Goal: Information Seeking & Learning: Check status

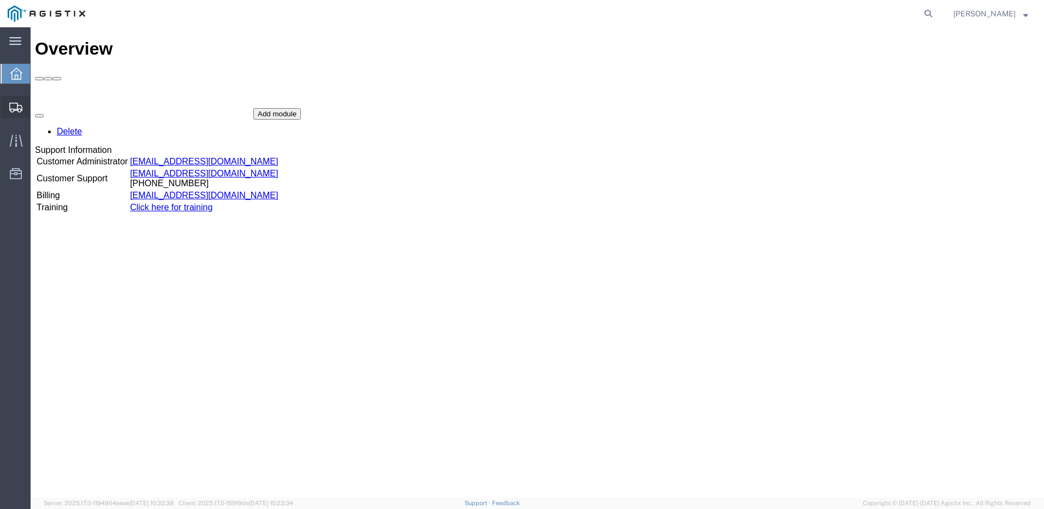
click at [38, 105] on span "Shipments" at bounding box center [34, 107] width 8 height 22
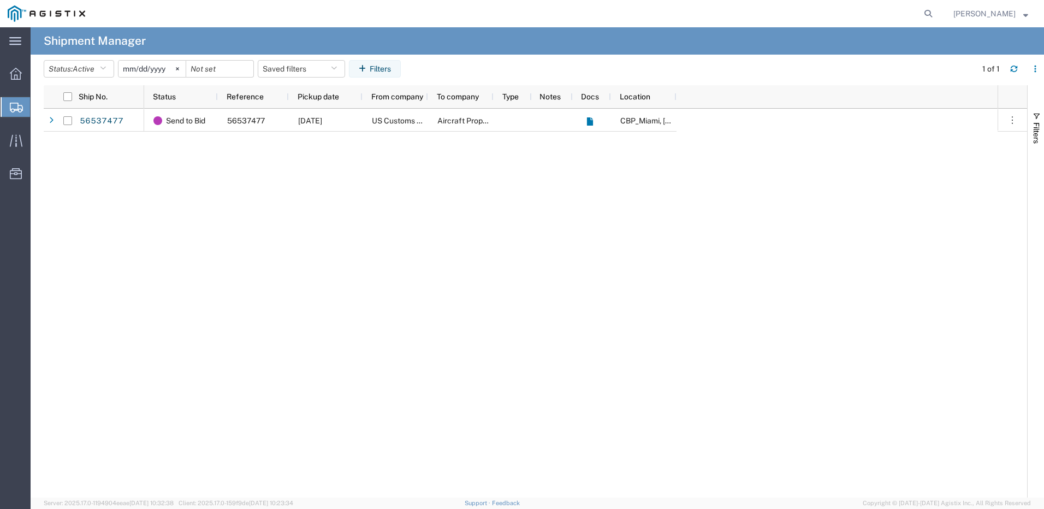
click at [968, 14] on span "Esmeralda Chaparro" at bounding box center [984, 14] width 62 height 12
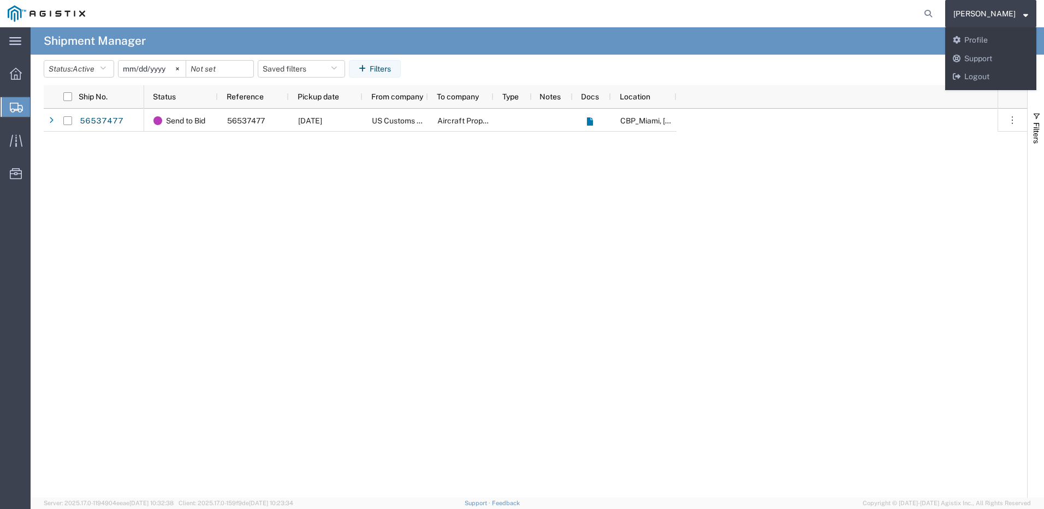
drag, startPoint x: 700, startPoint y: 291, endPoint x: 898, endPoint y: 150, distance: 243.0
click at [701, 289] on div "Send to Bid 56537477 08/22/2025 US Customs & Border Protection Aircraft Propell…" at bounding box center [570, 303] width 853 height 389
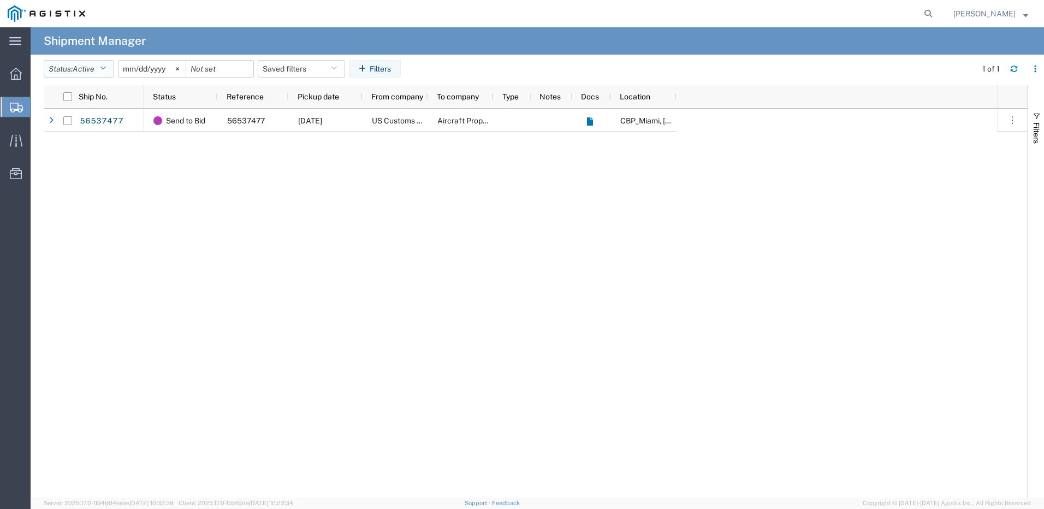
click at [86, 69] on span "Active" at bounding box center [84, 68] width 22 height 9
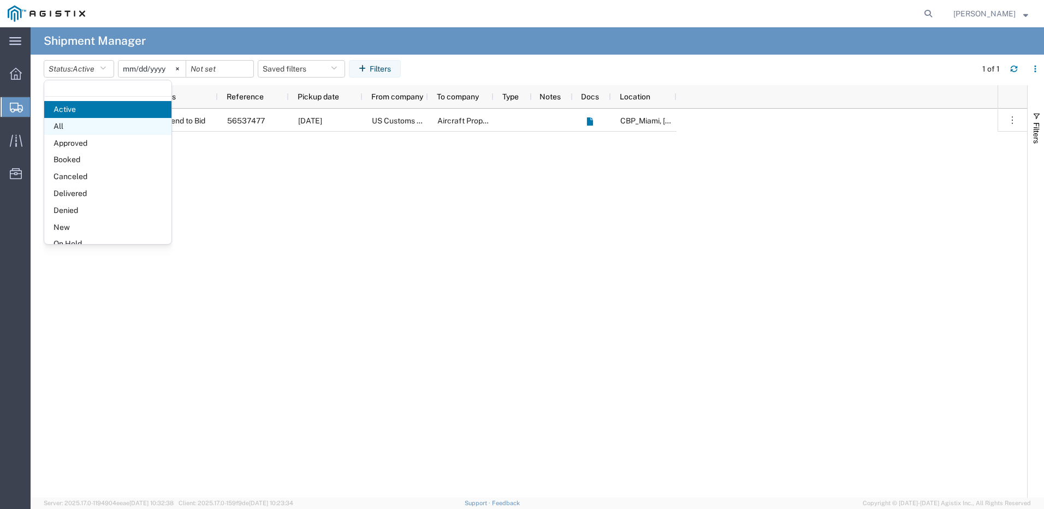
click at [83, 120] on span "All" at bounding box center [107, 126] width 127 height 17
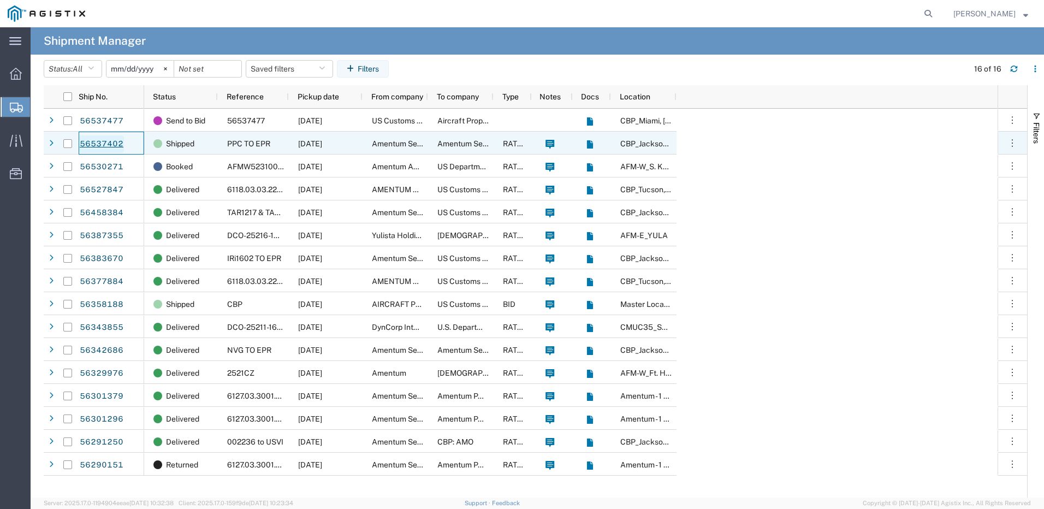
click at [104, 145] on link "56537402" at bounding box center [101, 143] width 45 height 17
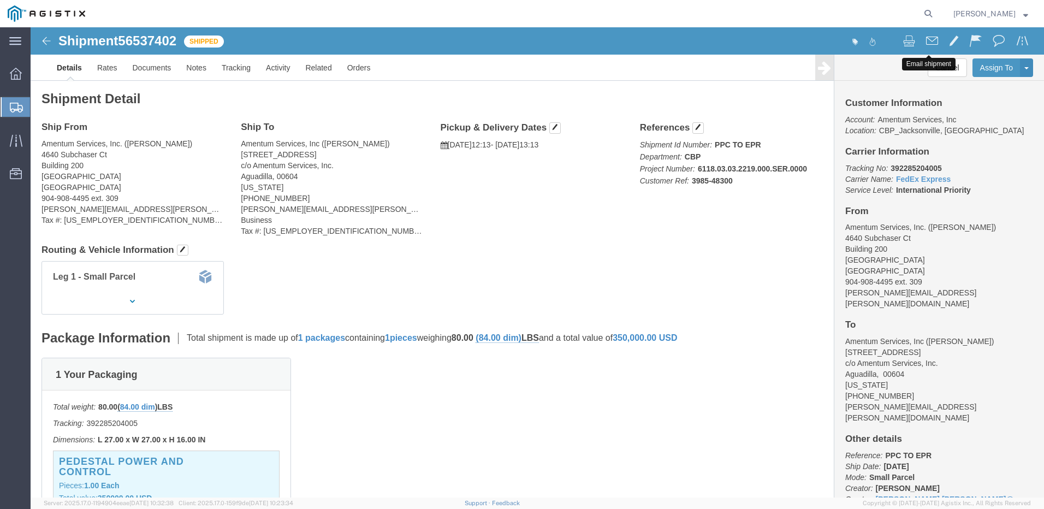
drag, startPoint x: 874, startPoint y: 13, endPoint x: 891, endPoint y: 16, distance: 17.7
click div "Email shipment"
click span
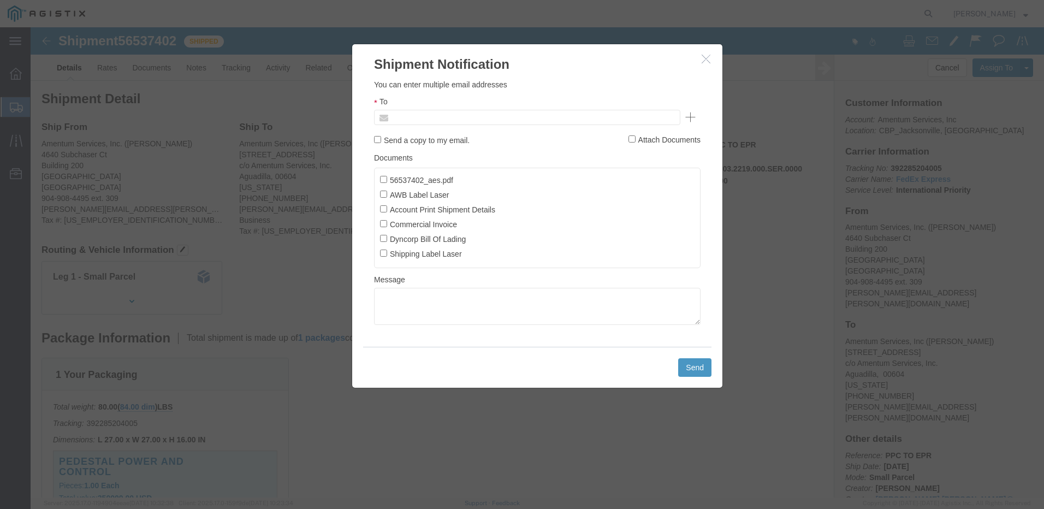
click input "text"
type input "a"
type input "AMENTUM"
drag, startPoint x: 424, startPoint y: 90, endPoint x: 334, endPoint y: 94, distance: 90.7
paste input "Amentum@craneww.com"
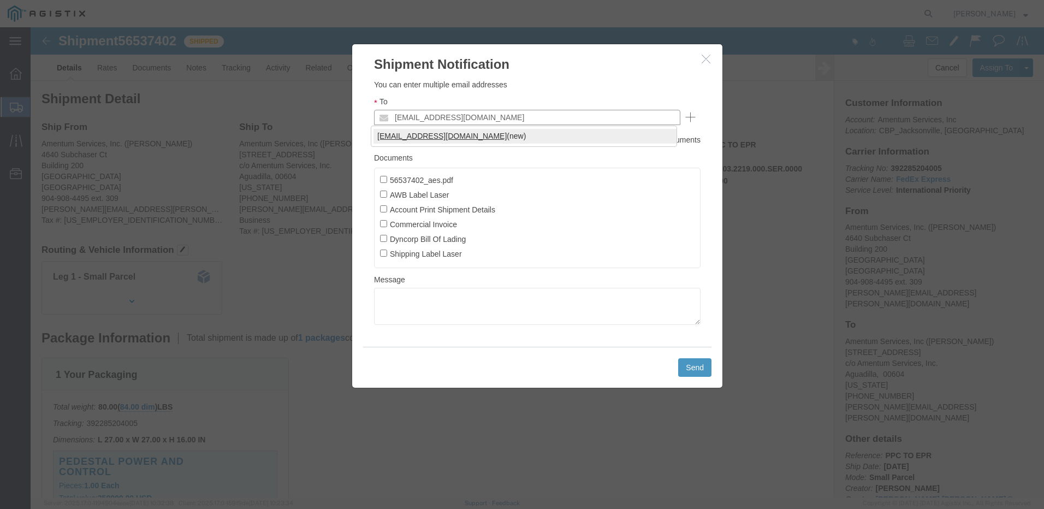
type input "Amentum@craneww.com"
click input "56537402_aes.pdf"
checkbox input "true"
click input "AWB Label Laser"
checkbox input "true"
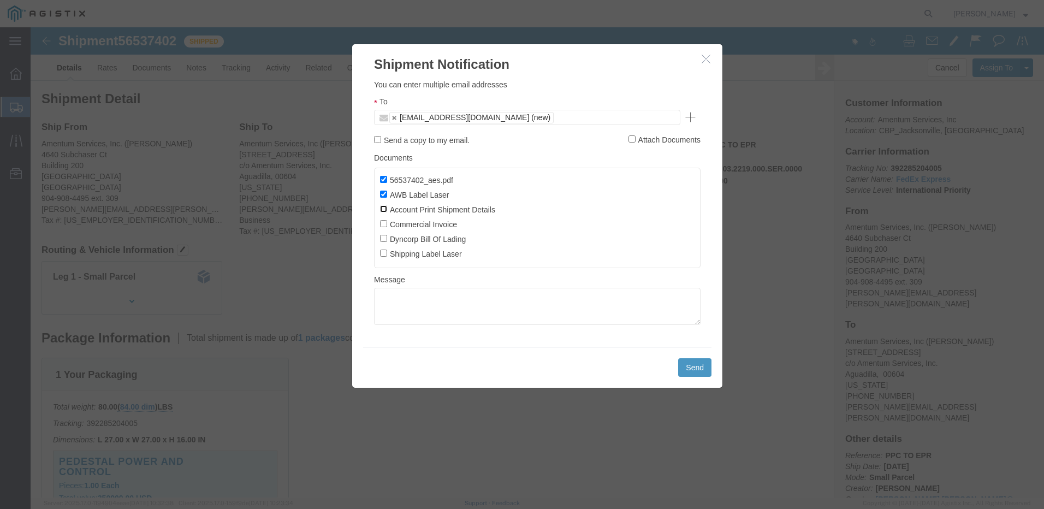
click input "Account Print Shipment Details"
checkbox input "true"
click input "Commercial Invoice"
checkbox input "true"
click input "Dyncorp Bill Of Lading"
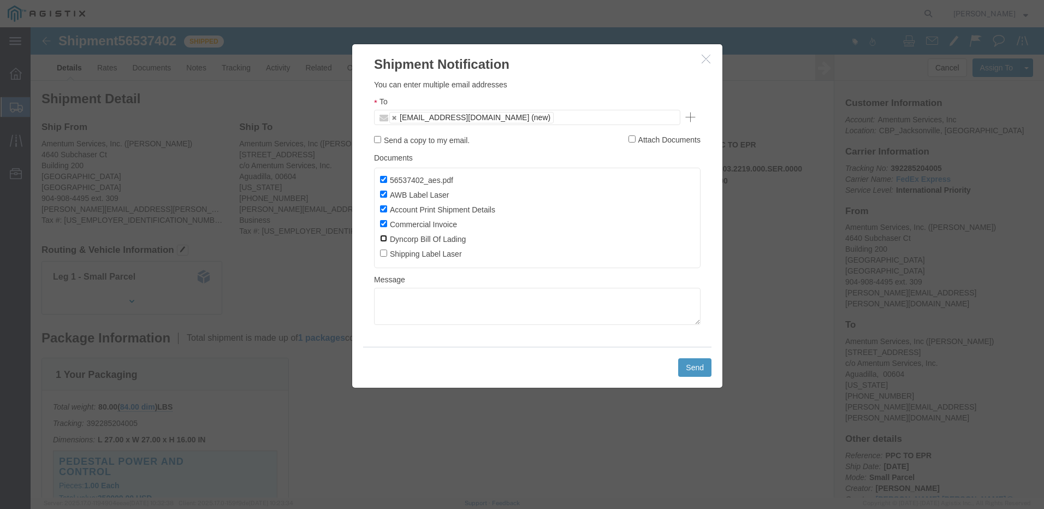
checkbox input "true"
click input "Shipping Label Laser"
checkbox input "true"
click textarea
type textarea "a"
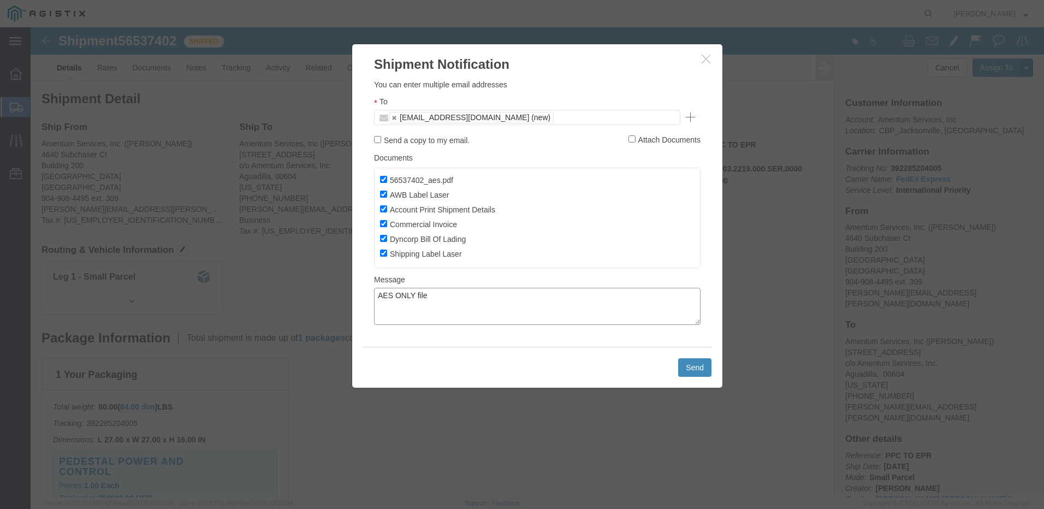
type textarea "AES ONLY file"
click button "Send"
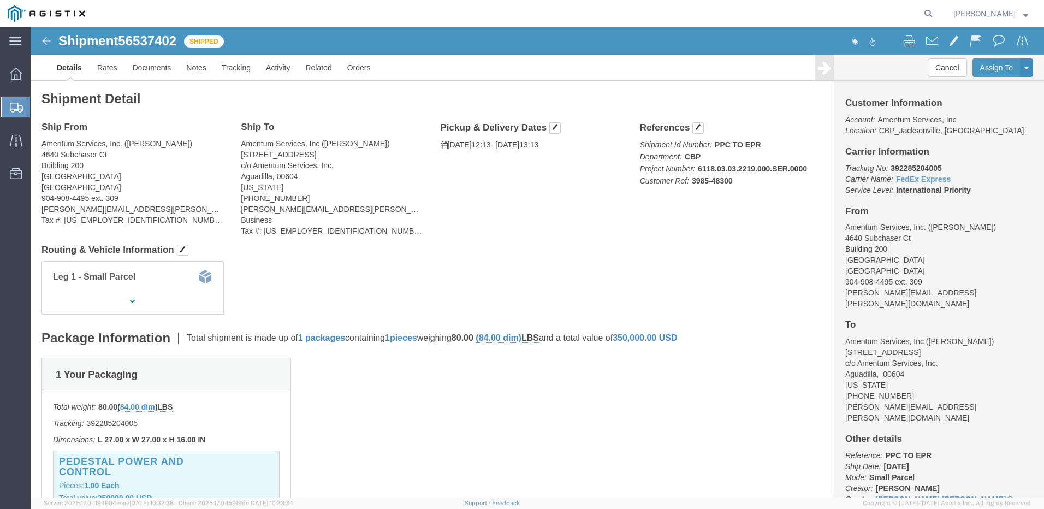
click at [25, 108] on div at bounding box center [16, 107] width 31 height 20
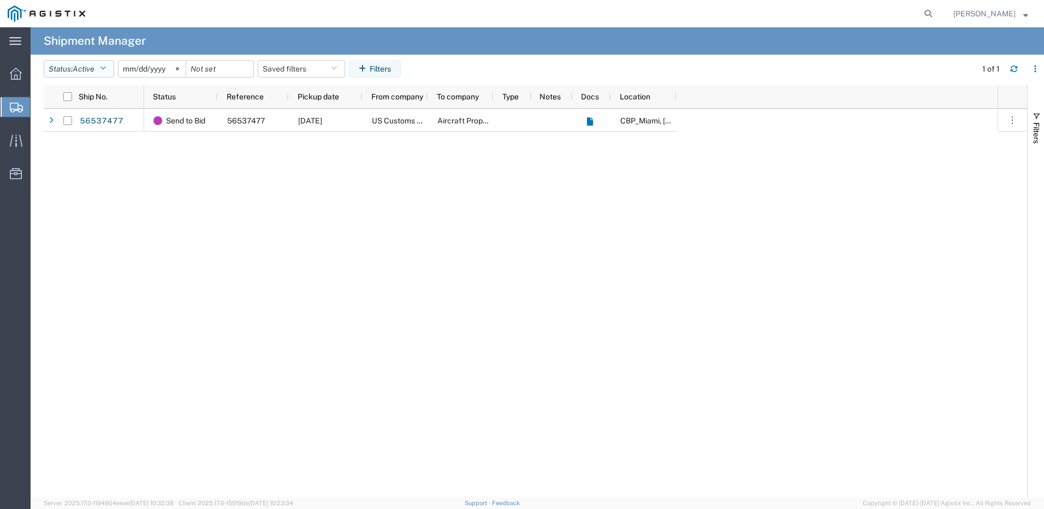
click at [74, 68] on button "Status: Active" at bounding box center [79, 68] width 70 height 17
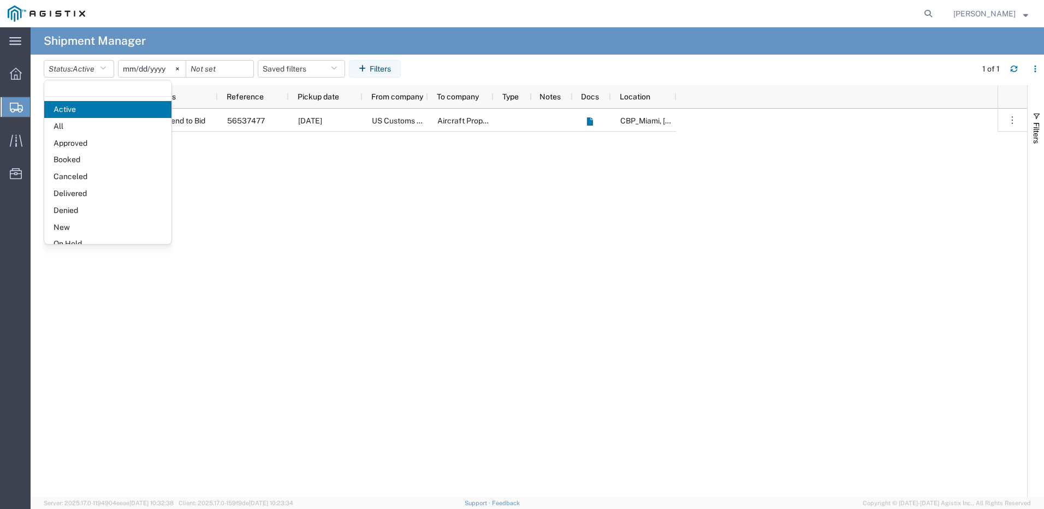
click at [415, 193] on div "Send to Bid 56537477 08/22/2025 US Customs & Border Protection Aircraft Propell…" at bounding box center [570, 303] width 853 height 389
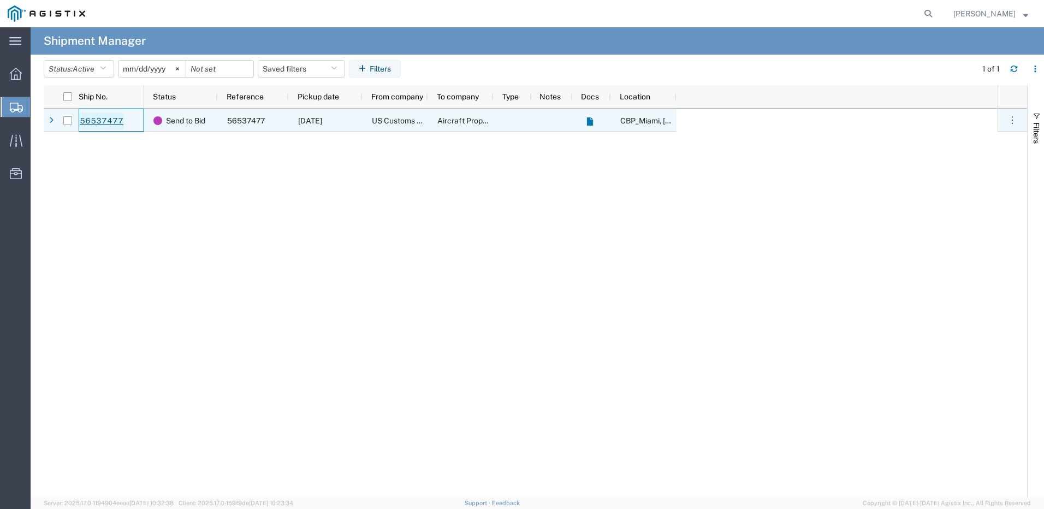
click at [107, 121] on link "56537477" at bounding box center [101, 120] width 45 height 17
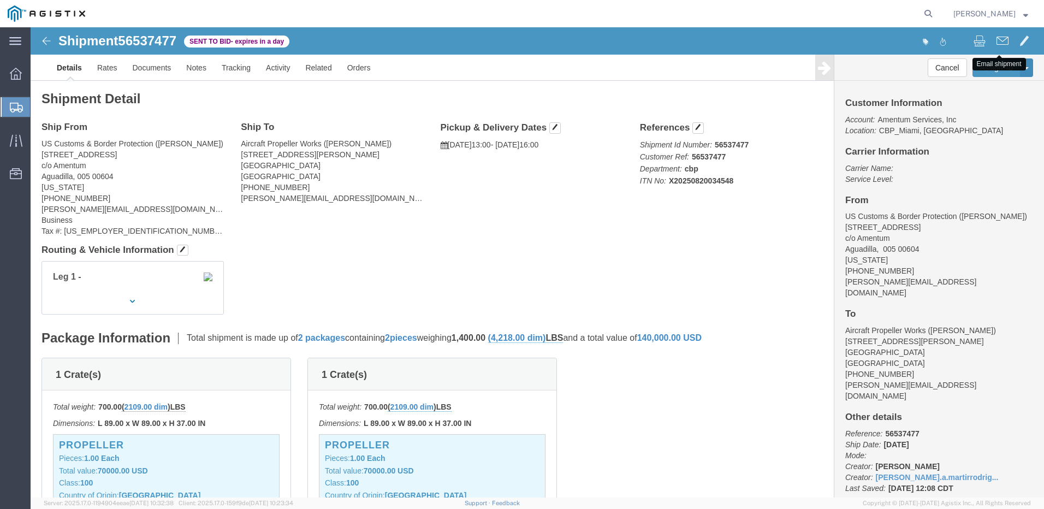
click span
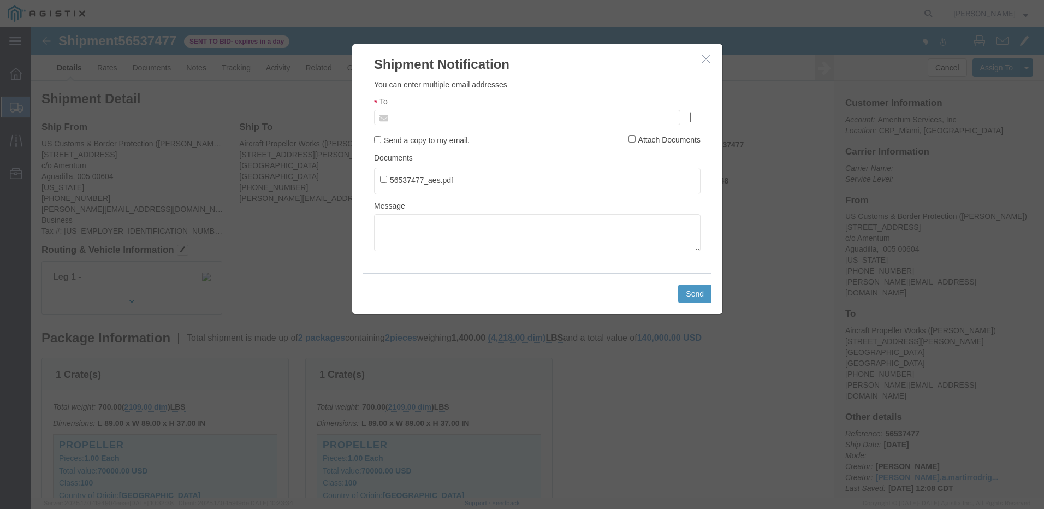
click input "text"
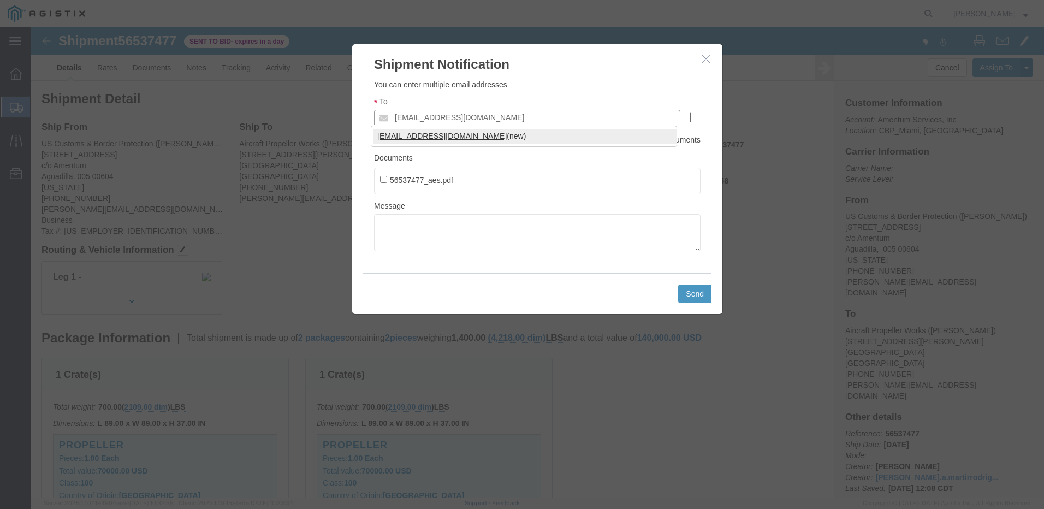
type input "aMENTUM@CRANEWW.COM"
click ul "56537477_aes.pdf"
click input "56537477_aes.pdf"
checkbox input "true"
drag, startPoint x: 365, startPoint y: 199, endPoint x: 402, endPoint y: 205, distance: 38.1
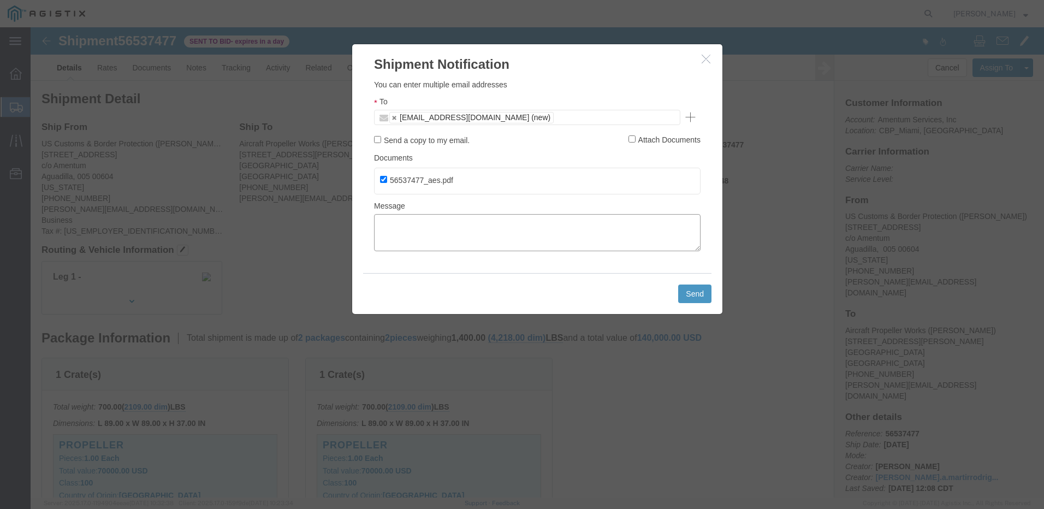
click textarea
click textarea "AES ONLY FILE"
type textarea "AES ONLY FILE *need updated routing details to revise filing"
click button "Send"
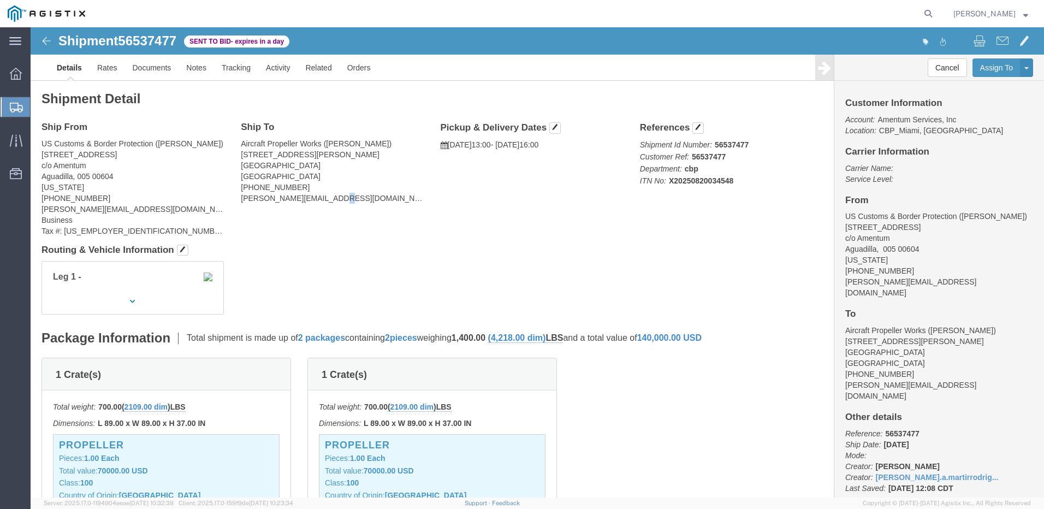
click address "Aircraft Propeller Works (Kasandra Saenz) 506 Charlotte Rd. Auburndale, FL 3382…"
click h4 "Routing & Vehicle Information"
click div "Leg 1 -"
click at [1020, 12] on span "Esmeralda Chaparro" at bounding box center [990, 14] width 75 height 12
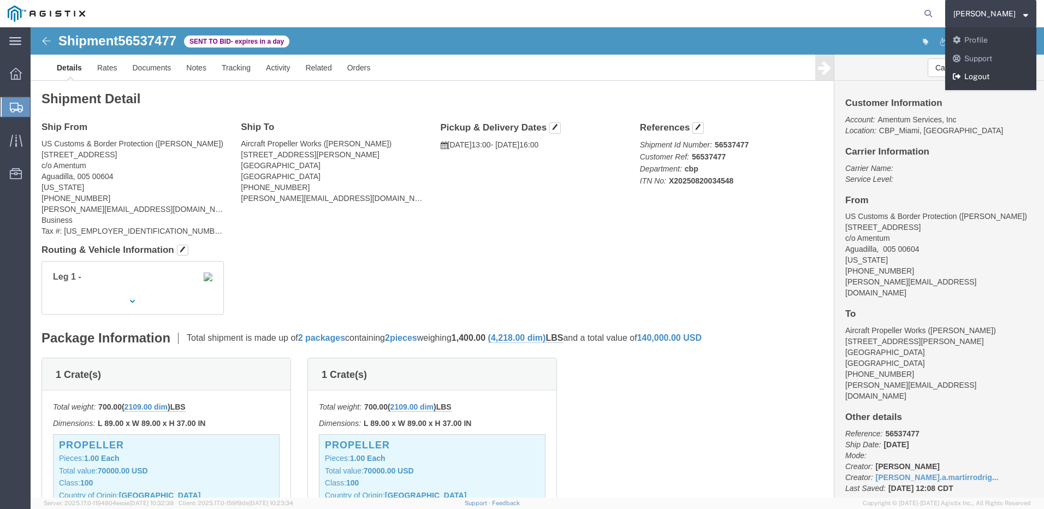
click at [972, 83] on link "Logout" at bounding box center [990, 77] width 91 height 19
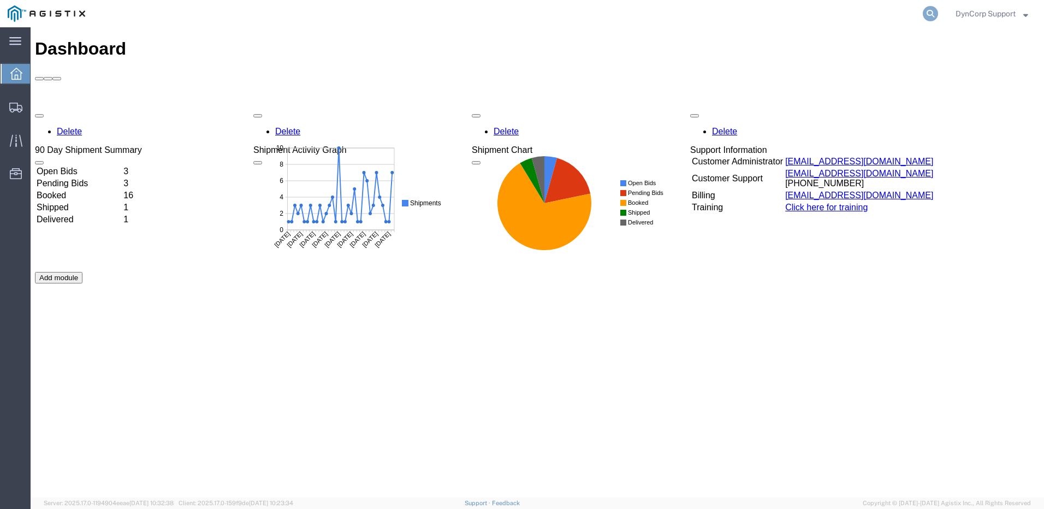
click at [931, 14] on icon at bounding box center [930, 13] width 15 height 15
paste input "55658735"
type input "55658735"
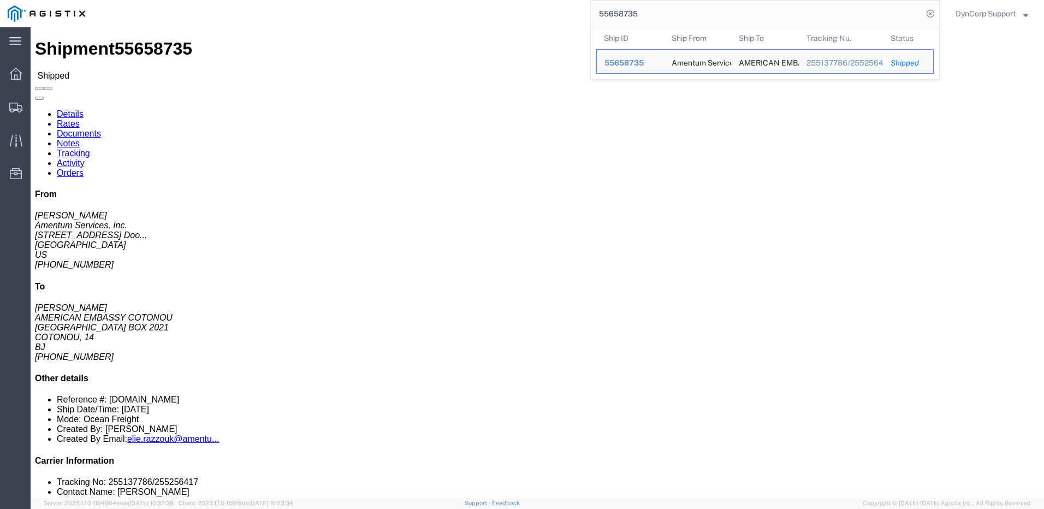
drag, startPoint x: 540, startPoint y: 154, endPoint x: 541, endPoint y: 148, distance: 6.1
click div "Ship From Amentum Services, Inc. ([PERSON_NAME]) [STREET_ADDRESS], Dock Door # …"
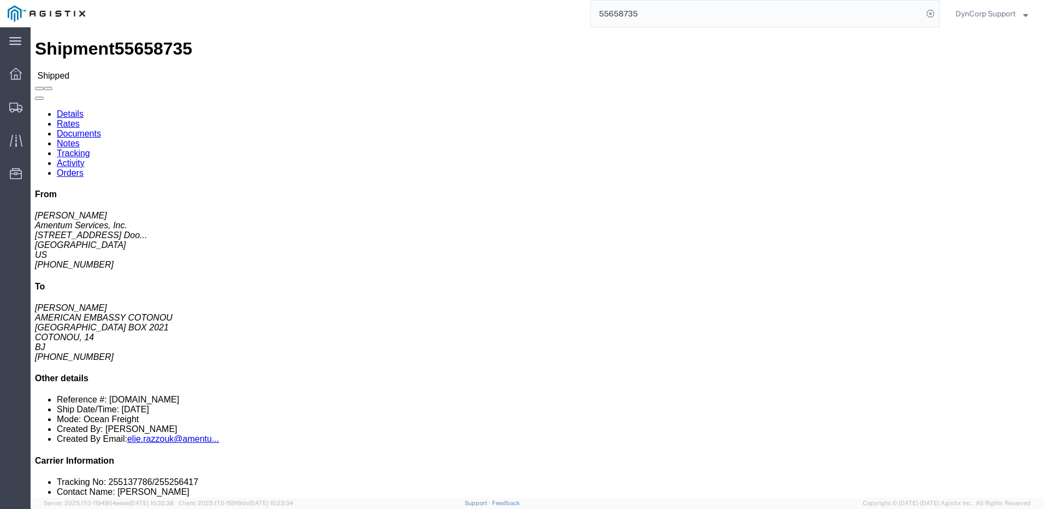
click button "button"
click link "Rates"
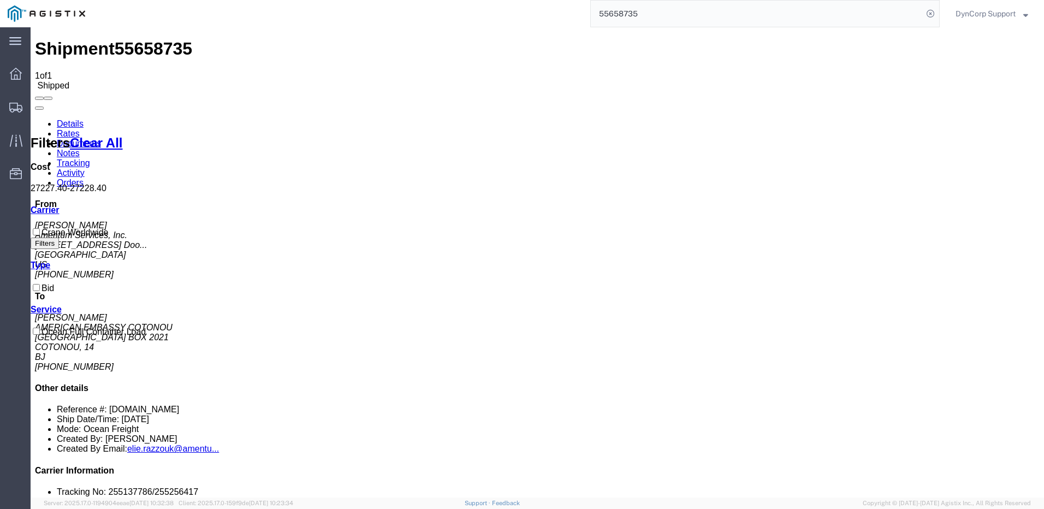
click at [69, 119] on link "Details" at bounding box center [70, 123] width 27 height 9
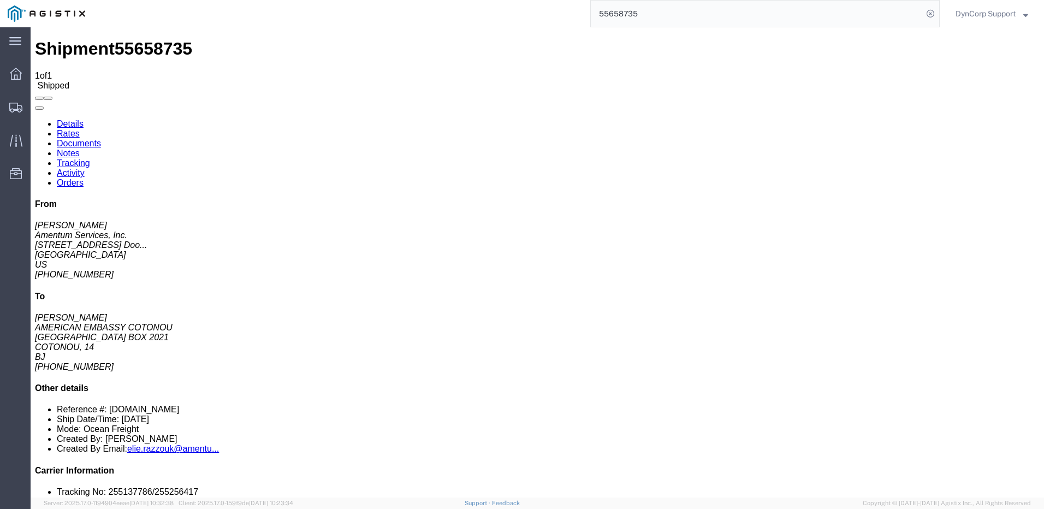
click span "55658735"
copy span "55658735"
drag, startPoint x: 602, startPoint y: 130, endPoint x: 683, endPoint y: 135, distance: 81.5
click div "References Project Number: [DOMAIN_NAME] Project: 19AQMM22F4363 - BORSEC II Dep…"
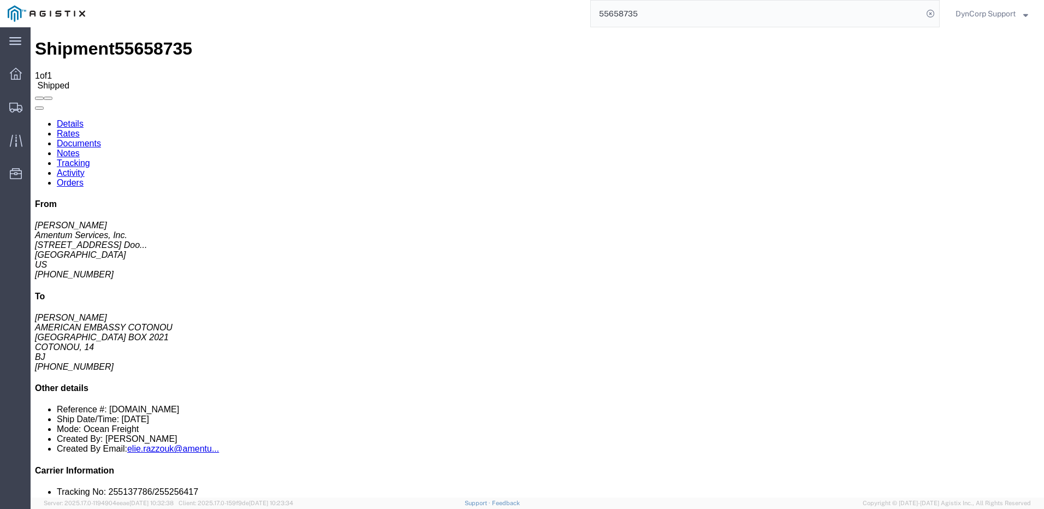
copy span "Department: AFRICAP"
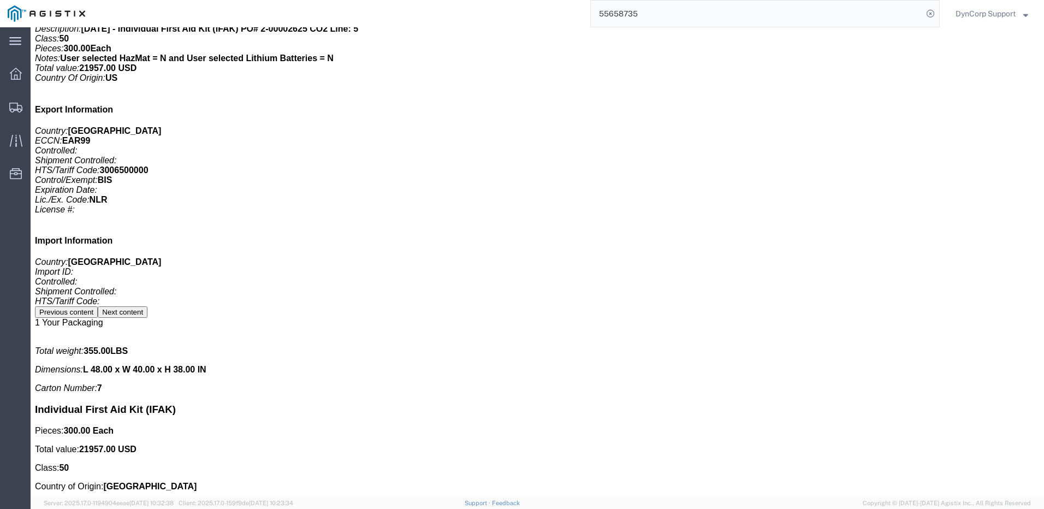
scroll to position [4346, 0]
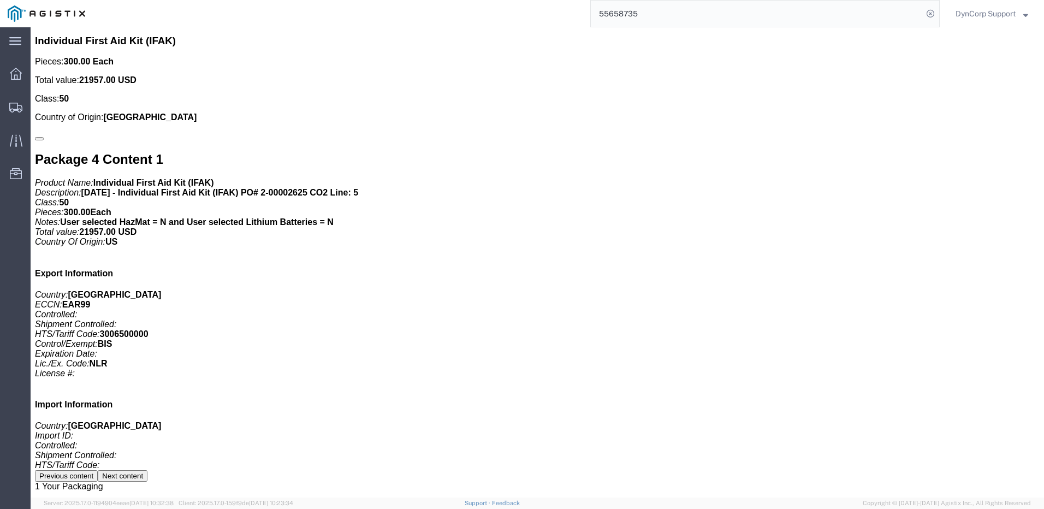
drag, startPoint x: 13, startPoint y: 245, endPoint x: 93, endPoint y: 233, distance: 81.1
click div "Special services Billing Department: Benin Border Security Train and Equipment …"
drag, startPoint x: 93, startPoint y: 233, endPoint x: 157, endPoint y: 297, distance: 90.7
click p "Bill Shipment To: Sender/Shipper Account #: MLCW Intl. Incoterms: DAP Bill Taxe…"
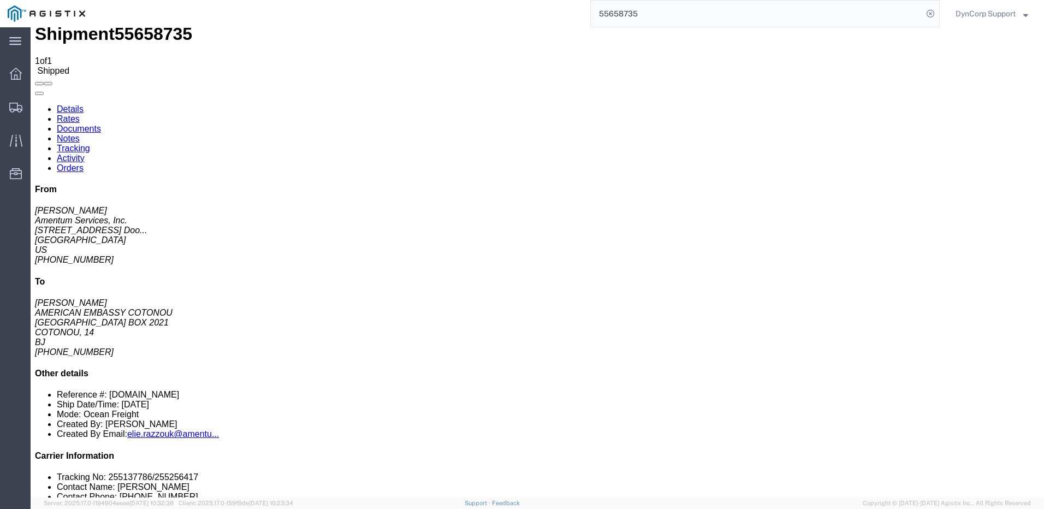
scroll to position [0, 0]
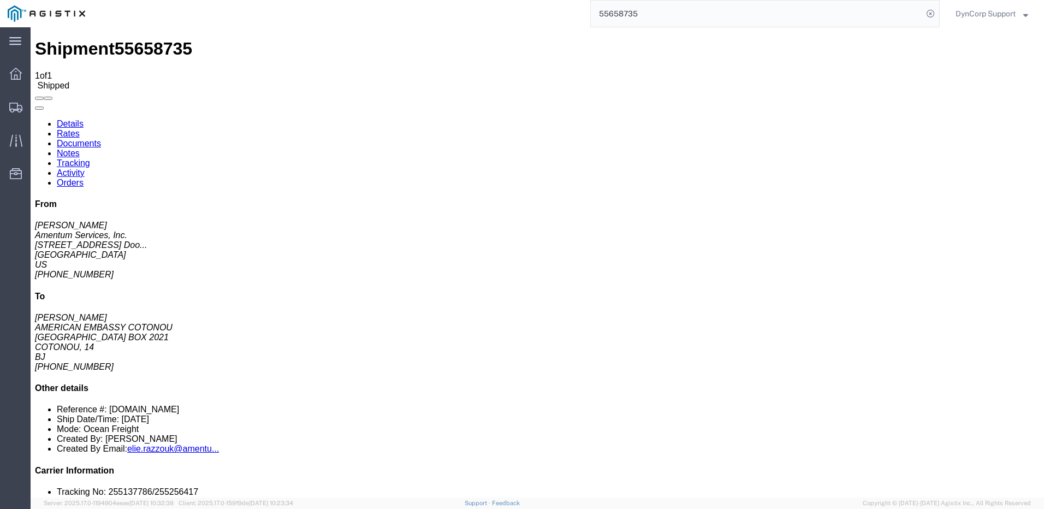
drag, startPoint x: 597, startPoint y: 127, endPoint x: 753, endPoint y: 132, distance: 156.2
click div "References Project Number: [DOMAIN_NAME] Project: 19AQMM22F4363 - BORSEC II Dep…"
click link "Rates"
